Goal: Information Seeking & Learning: Find specific page/section

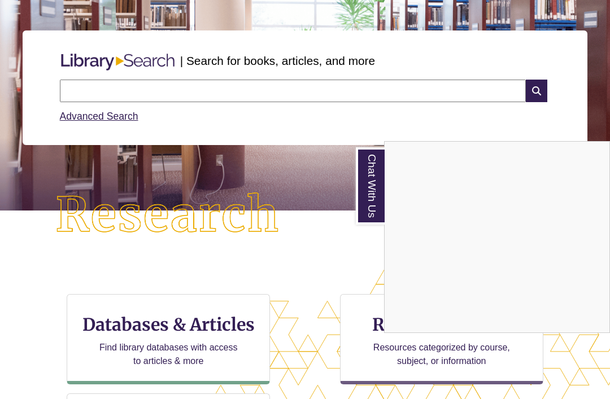
scroll to position [124, 0]
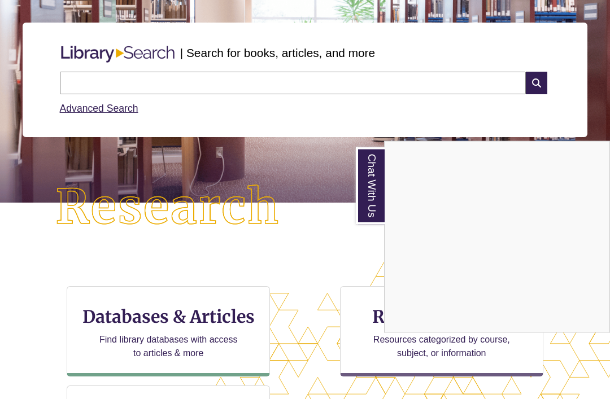
click at [345, 249] on div "Chat With Us" at bounding box center [305, 199] width 610 height 399
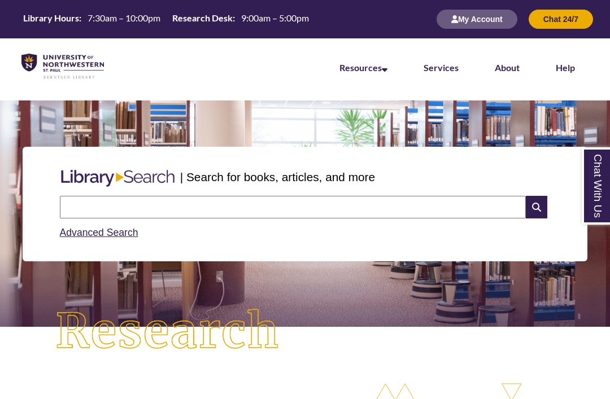
scroll to position [287, 514]
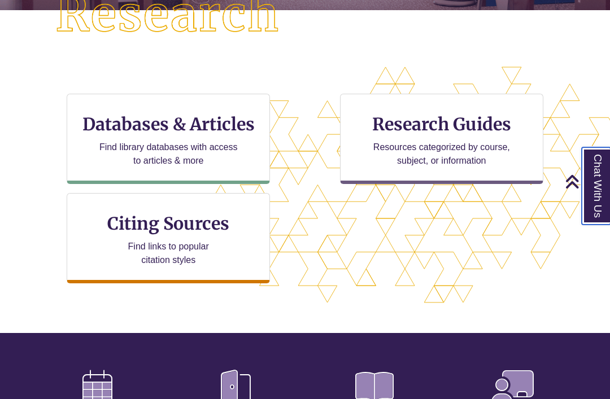
scroll to position [314, 0]
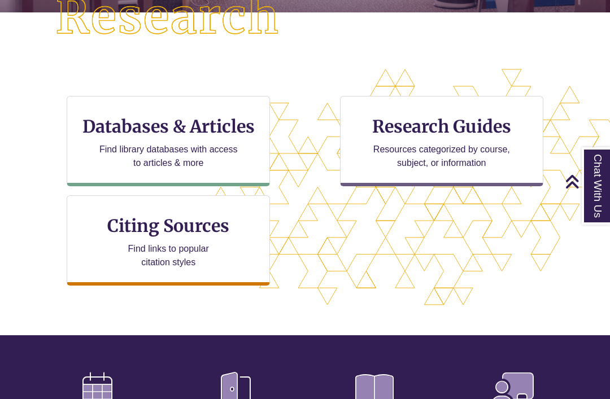
click at [189, 122] on h3 "Databases & Articles" at bounding box center [168, 126] width 184 height 21
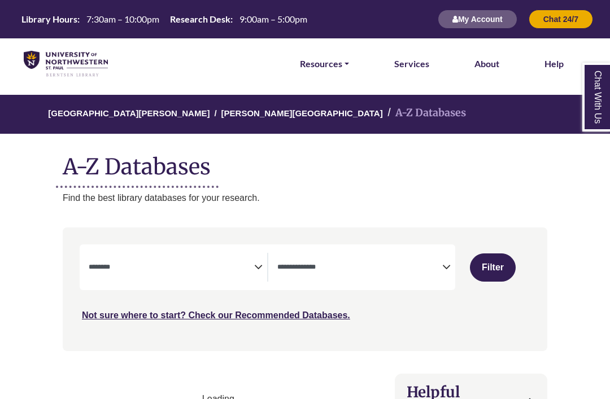
select select "Database Subject Filter"
select select "Database Types Filter"
select select "Database Subject Filter"
select select "Database Types Filter"
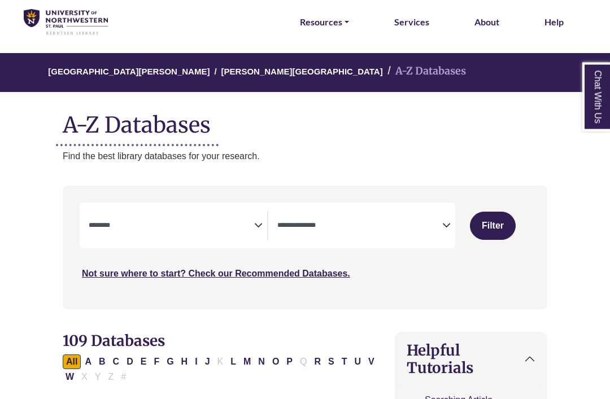
scroll to position [42, 0]
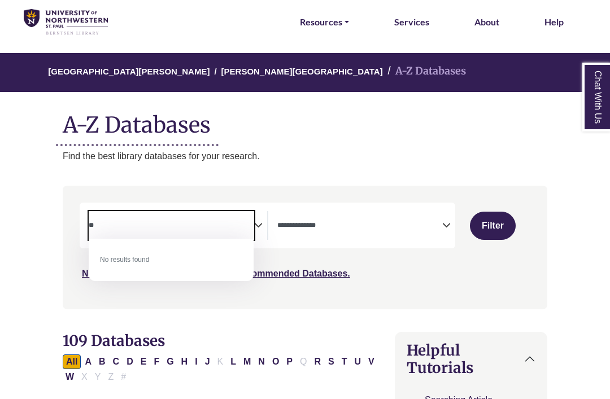
type textarea "*"
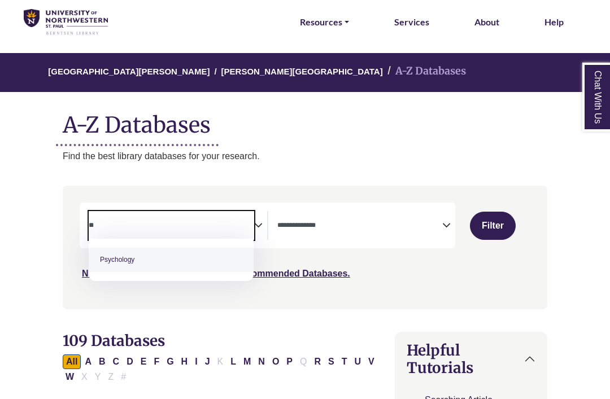
type textarea "**"
select select "*****"
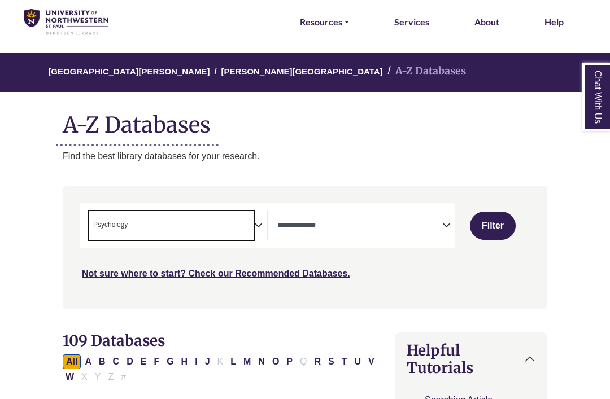
click at [413, 222] on textarea "Search" at bounding box center [359, 226] width 165 height 9
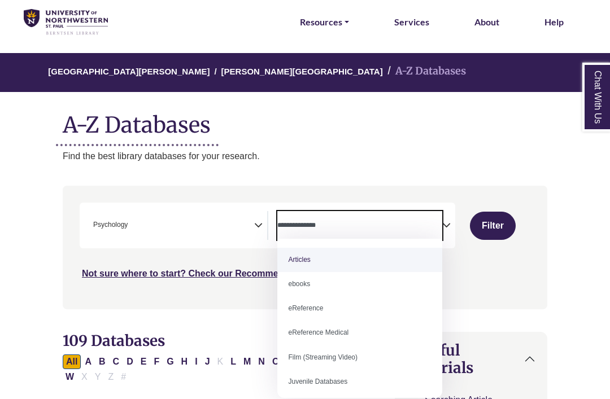
click at [494, 260] on div "***" at bounding box center [305, 242] width 450 height 78
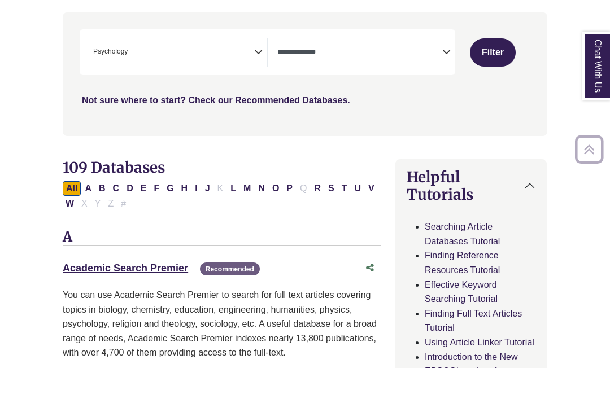
scroll to position [215, 0]
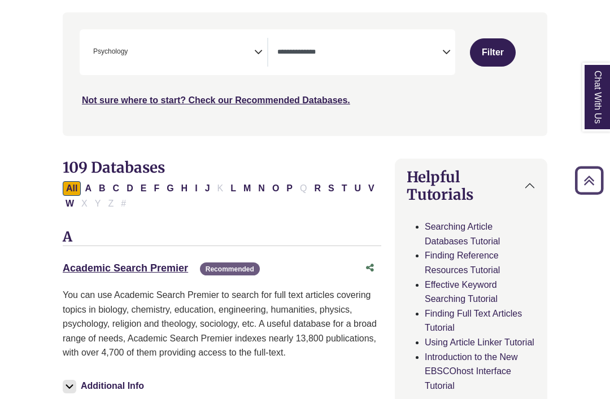
click at [423, 49] on textarea "Search" at bounding box center [359, 53] width 165 height 9
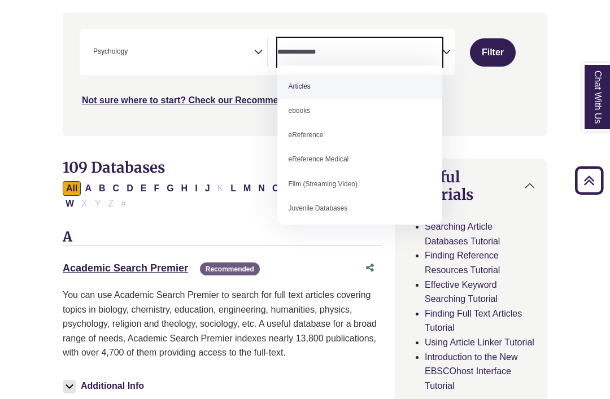
select select "*****"
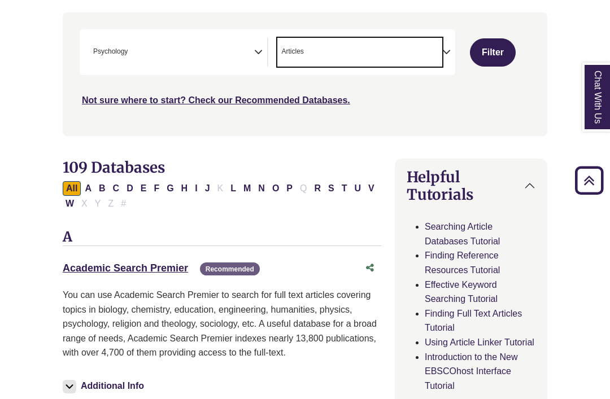
click at [496, 47] on button "Filter" at bounding box center [493, 52] width 46 height 28
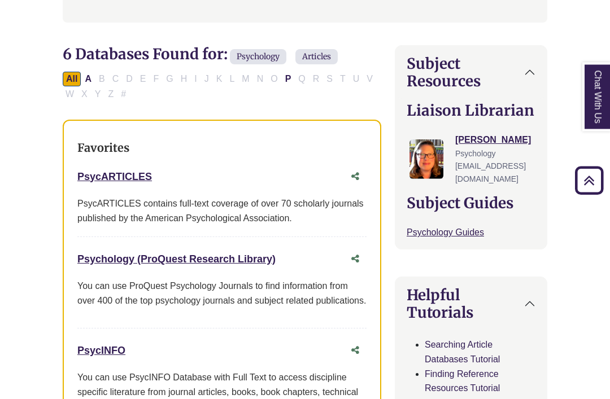
scroll to position [353, 0]
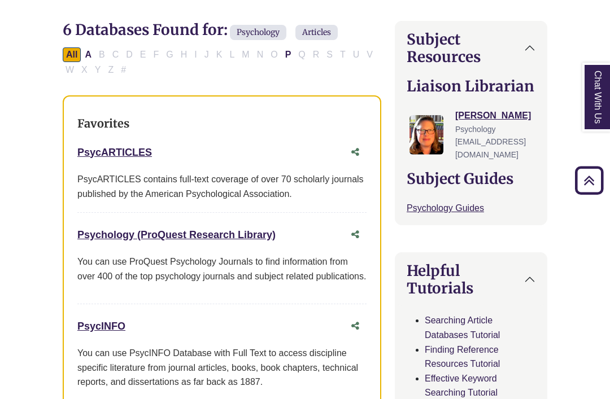
click at [108, 154] on link "PsycARTICLES This link opens in a new window" at bounding box center [114, 152] width 75 height 11
